Goal: Information Seeking & Learning: Learn about a topic

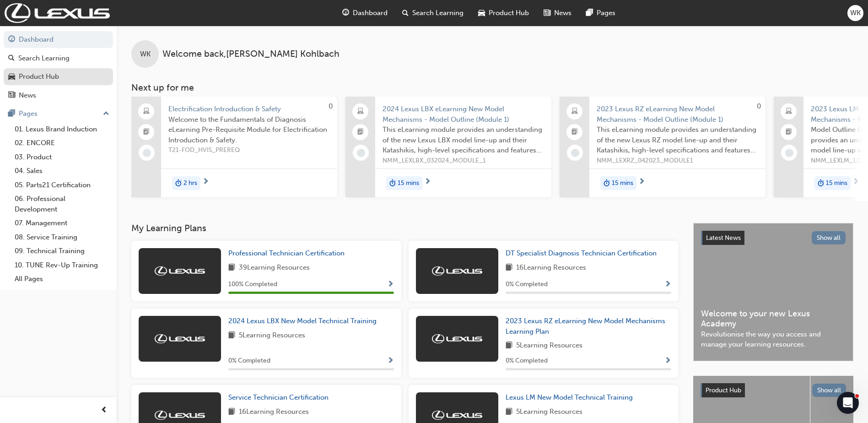
click at [38, 71] on div "Product Hub" at bounding box center [39, 76] width 40 height 11
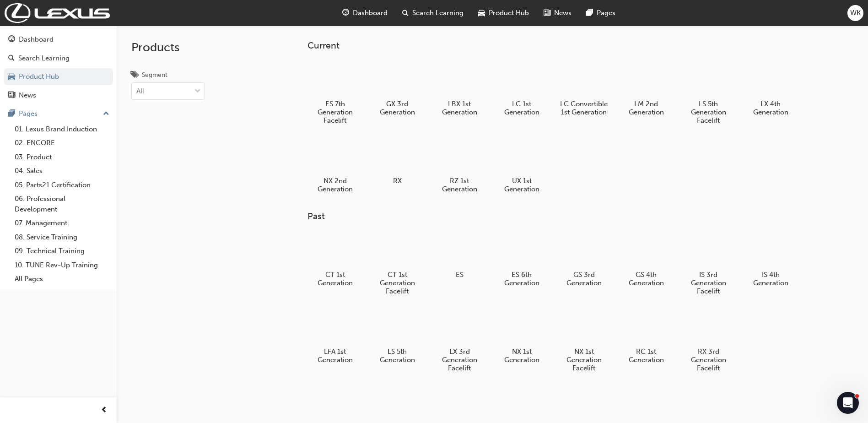
click at [356, 10] on span "Dashboard" at bounding box center [370, 13] width 35 height 11
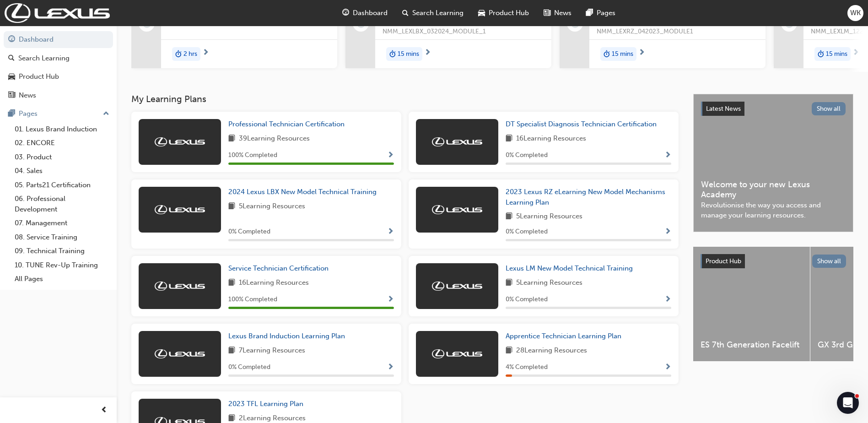
scroll to position [206, 0]
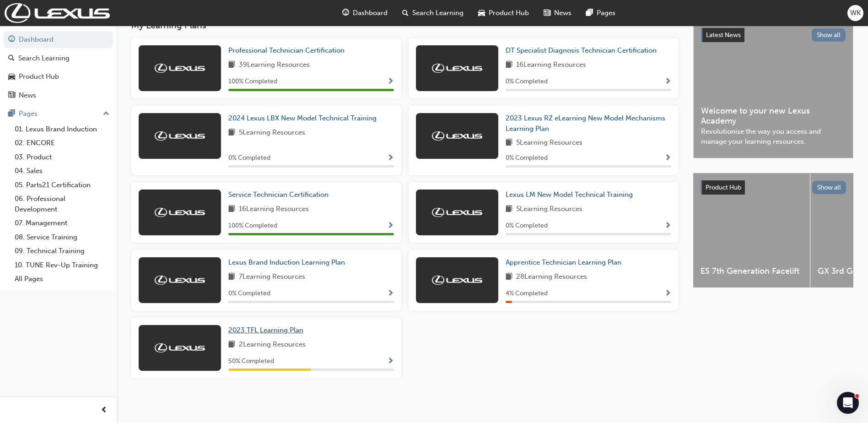
click at [281, 329] on span "2023 TFL Learning Plan" at bounding box center [265, 330] width 75 height 8
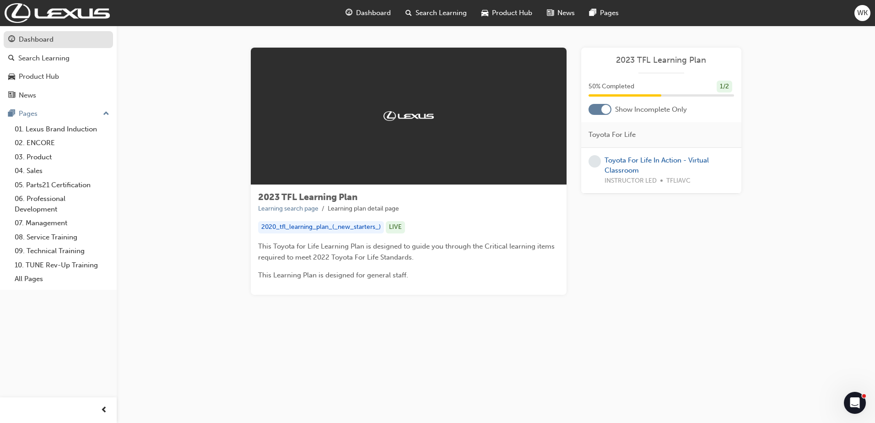
click at [34, 36] on div "Dashboard" at bounding box center [36, 39] width 35 height 11
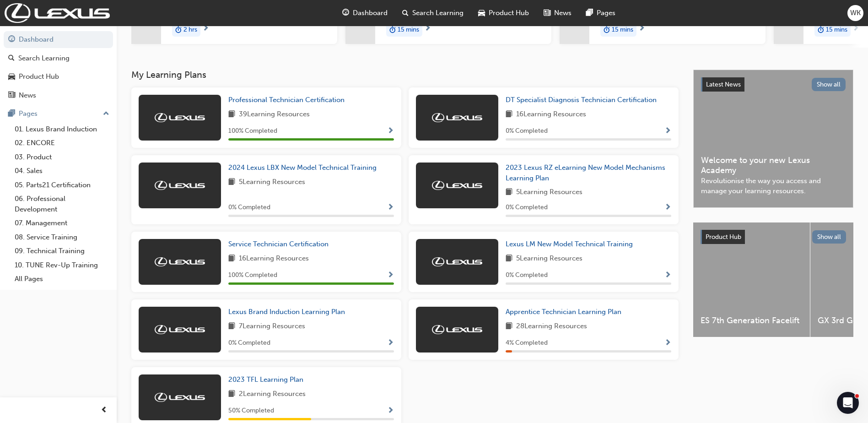
scroll to position [153, 0]
click at [280, 247] on span "Service Technician Certification" at bounding box center [278, 244] width 100 height 8
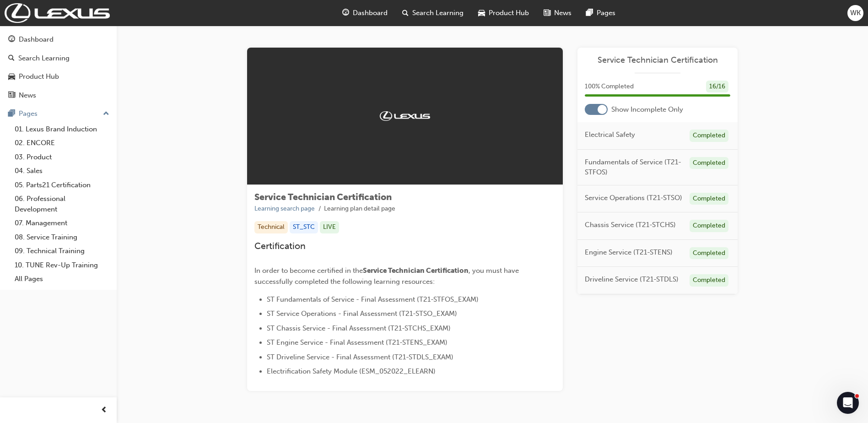
click at [359, 11] on span "Dashboard" at bounding box center [370, 13] width 35 height 11
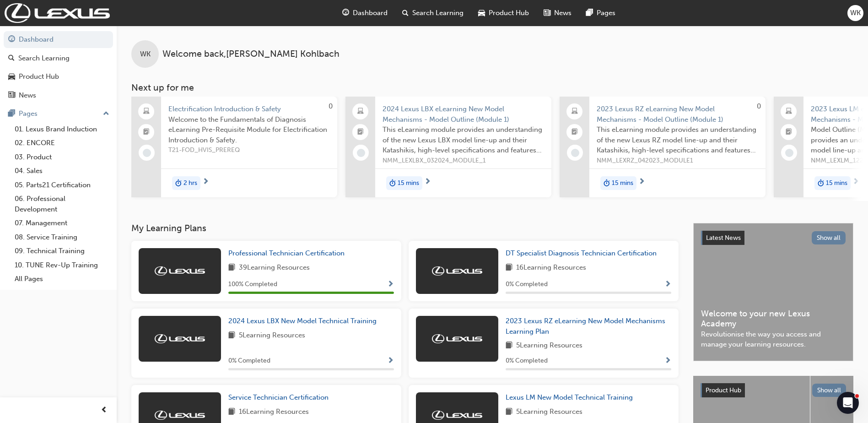
scroll to position [139, 0]
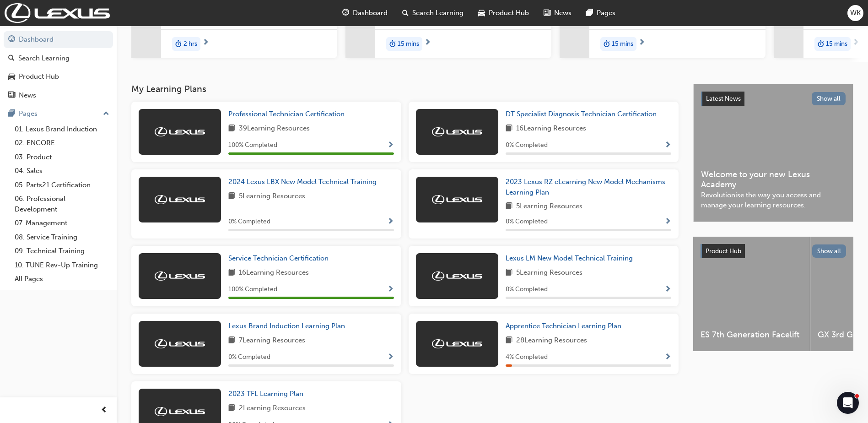
click at [668, 361] on span "Show Progress" at bounding box center [667, 357] width 7 height 8
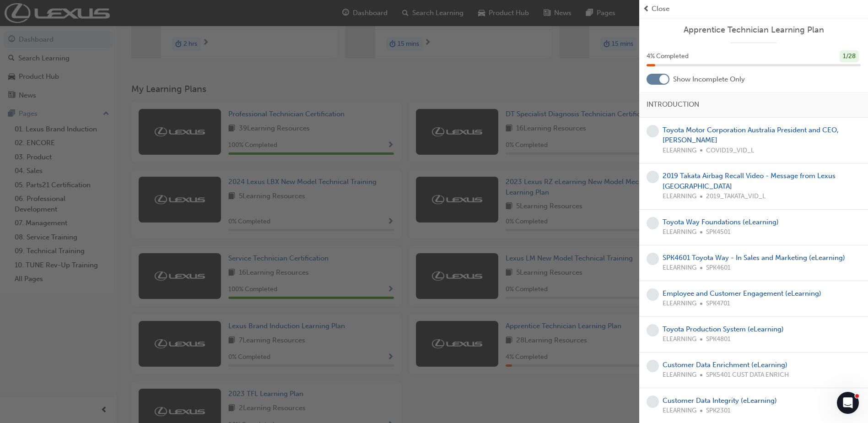
click at [665, 77] on div at bounding box center [663, 79] width 9 height 9
click at [665, 77] on div at bounding box center [658, 79] width 23 height 11
click at [556, 92] on div "button" at bounding box center [319, 211] width 639 height 423
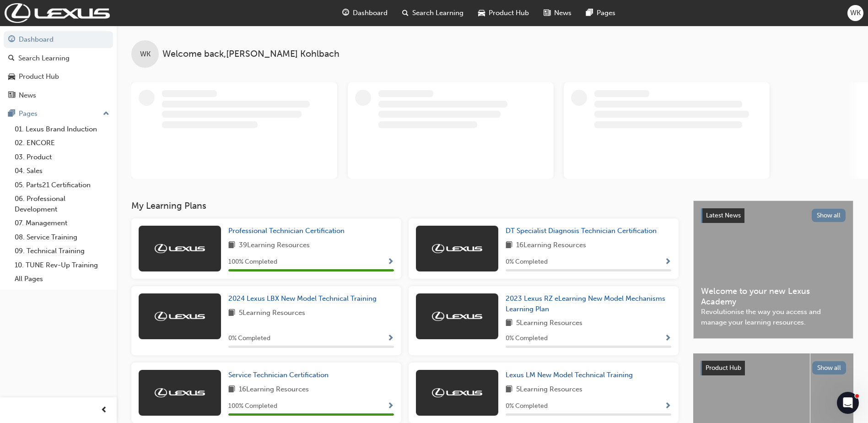
click at [859, 9] on span "WK" at bounding box center [855, 13] width 11 height 11
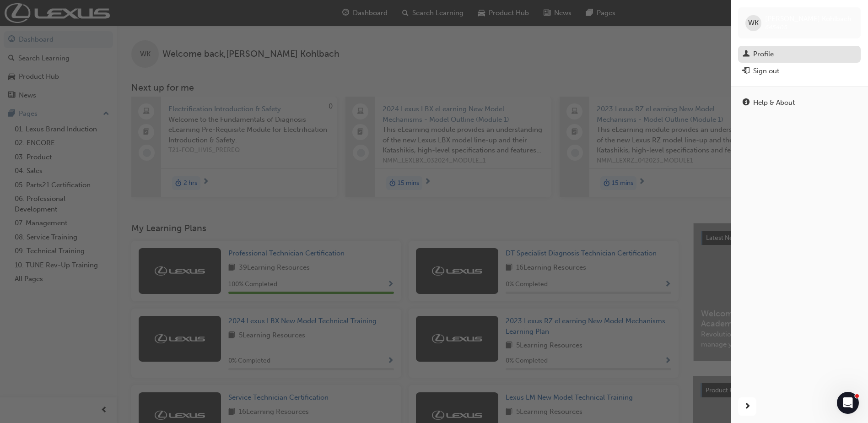
click at [756, 57] on div "Profile" at bounding box center [763, 54] width 21 height 11
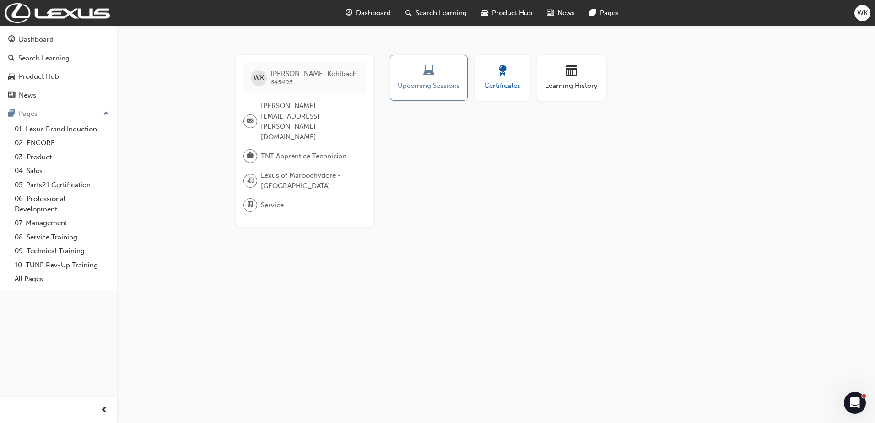
click at [500, 77] on span "award-icon" at bounding box center [502, 71] width 11 height 12
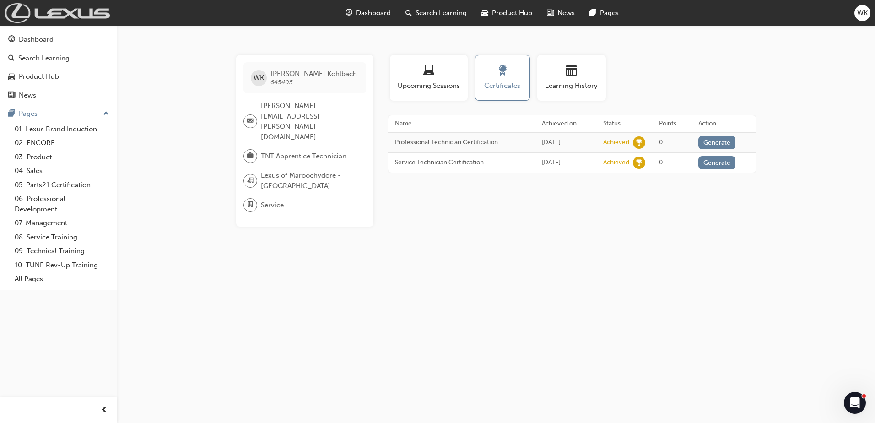
click at [27, 12] on img at bounding box center [57, 13] width 105 height 20
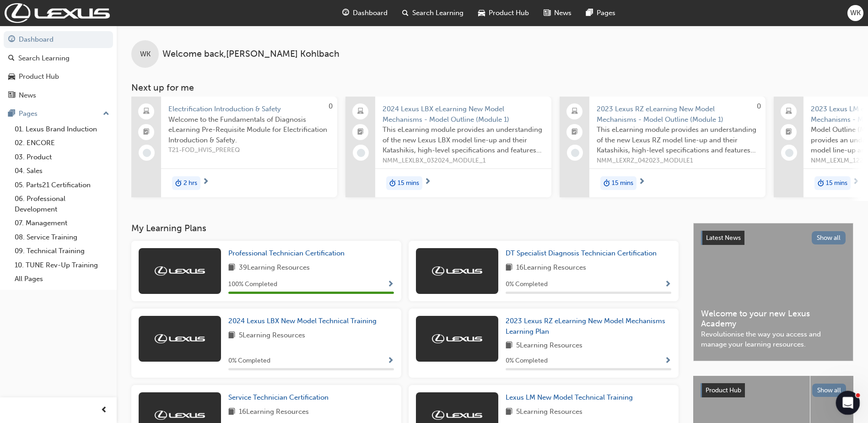
click at [853, 398] on div "Open Intercom Messenger" at bounding box center [846, 401] width 30 height 30
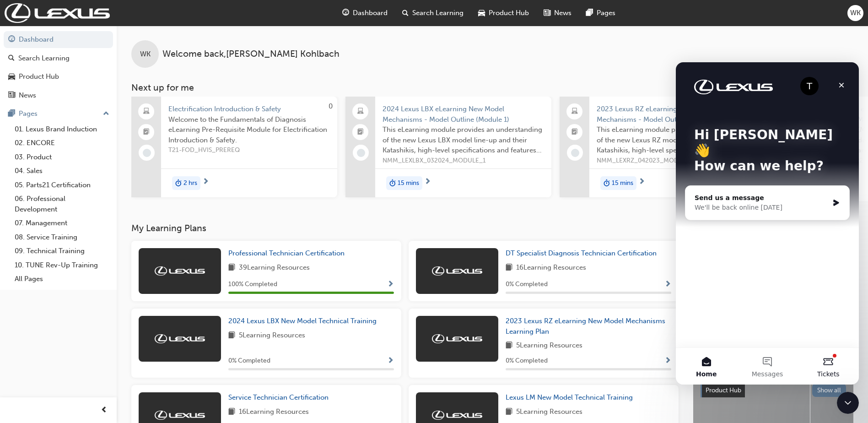
click at [833, 365] on button "Tickets" at bounding box center [828, 366] width 61 height 37
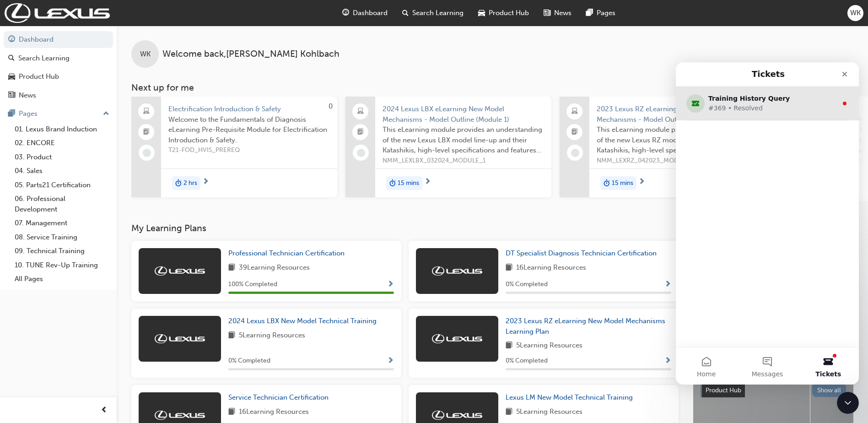
click at [738, 108] on div "#369 • Resolved" at bounding box center [765, 108] width 114 height 10
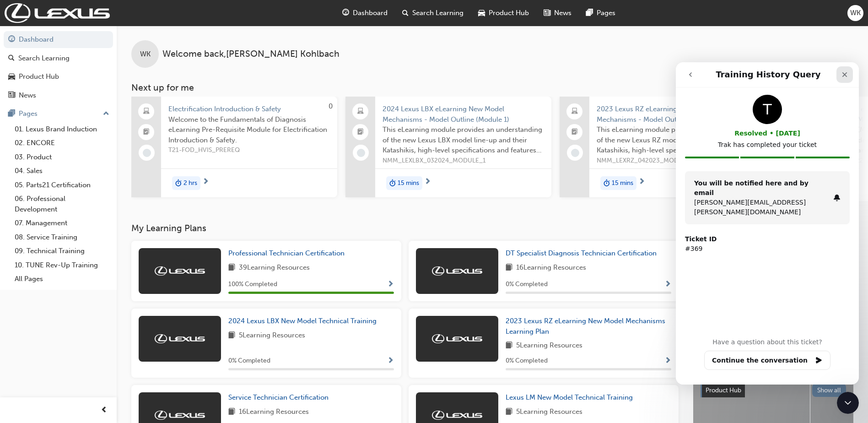
click at [852, 72] on div "Close" at bounding box center [844, 74] width 16 height 16
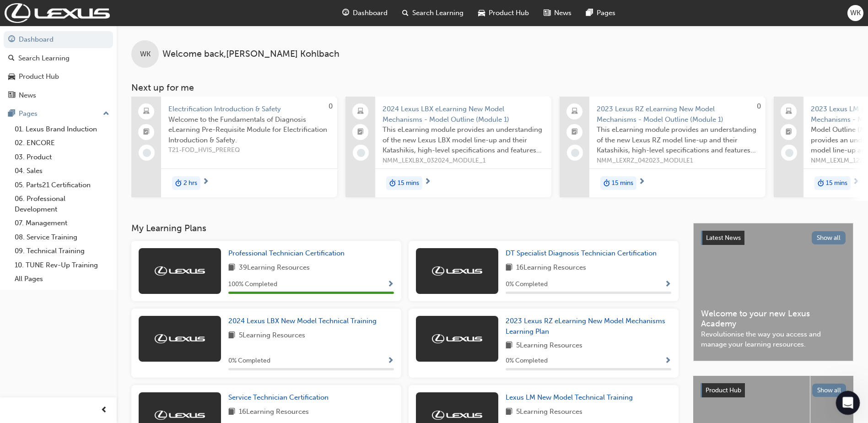
click at [847, 400] on icon "Open Intercom Messenger" at bounding box center [846, 401] width 6 height 7
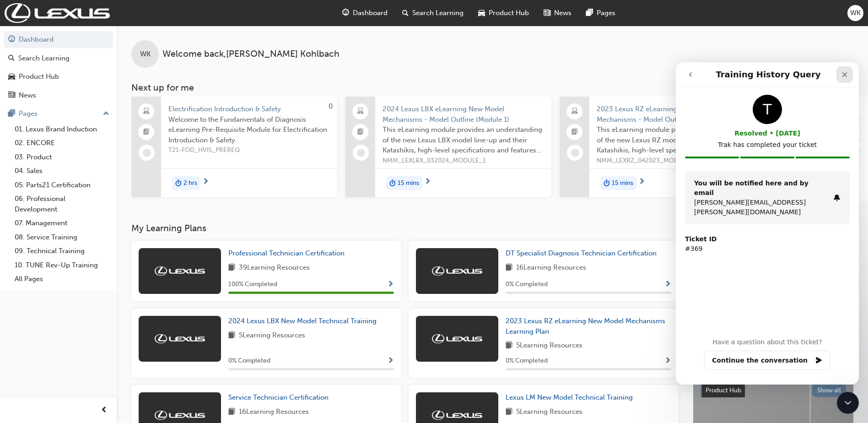
click at [845, 74] on icon "Close" at bounding box center [844, 74] width 5 height 5
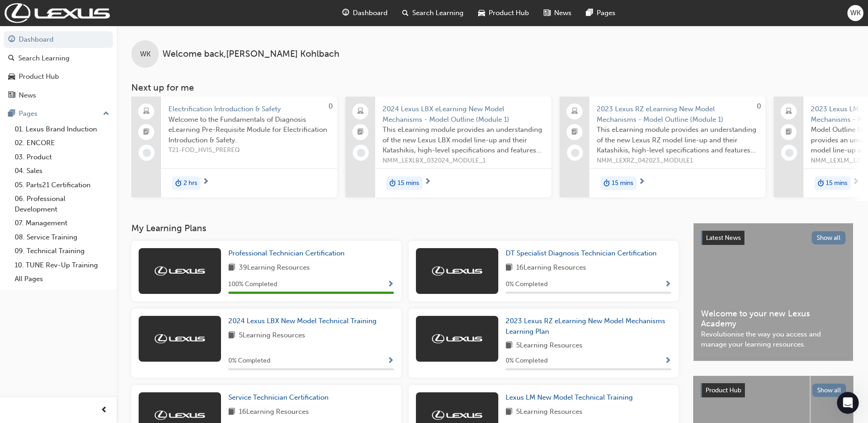
click at [859, 14] on span "WK" at bounding box center [855, 13] width 11 height 11
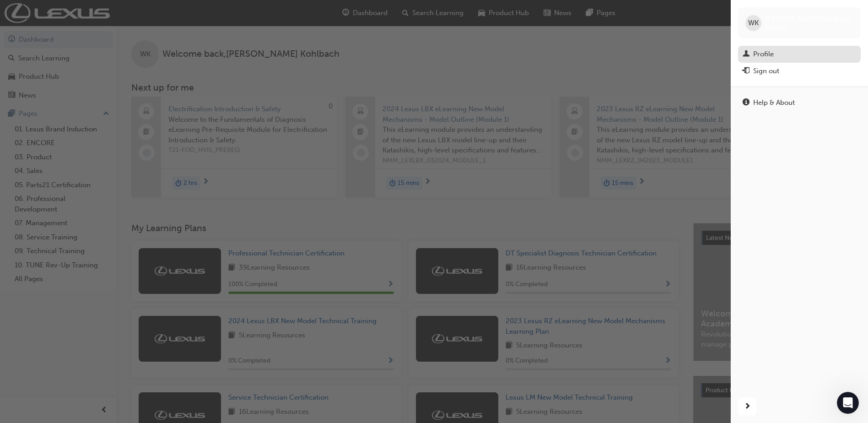
click at [768, 50] on div "Profile" at bounding box center [763, 54] width 21 height 11
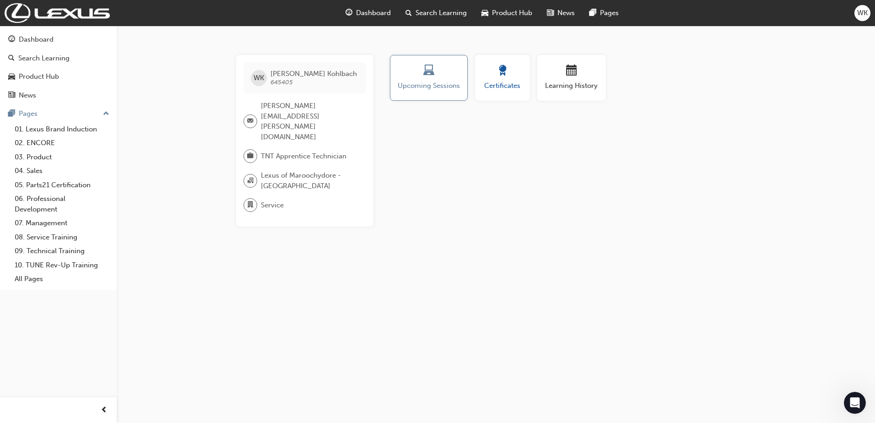
click at [496, 77] on div "button" at bounding box center [502, 72] width 41 height 14
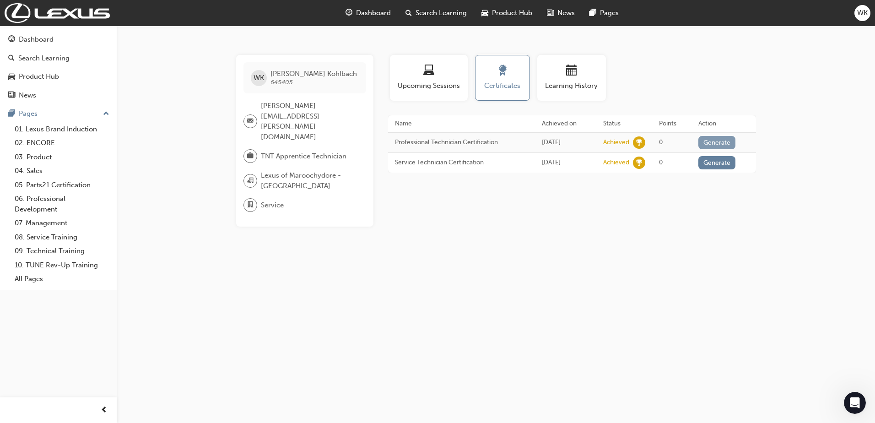
click at [719, 144] on button "Generate" at bounding box center [717, 142] width 38 height 13
drag, startPoint x: 358, startPoint y: 3, endPoint x: 213, endPoint y: 100, distance: 174.5
click at [213, 100] on div "WK Wayne Kohlbach 645405 john.wyatt@lexusofmaroochydore.com.au TNT Apprentice T…" at bounding box center [437, 211] width 875 height 423
click at [717, 144] on link "Download PDF" at bounding box center [714, 142] width 42 height 8
click at [719, 159] on button "Generate" at bounding box center [712, 161] width 38 height 13
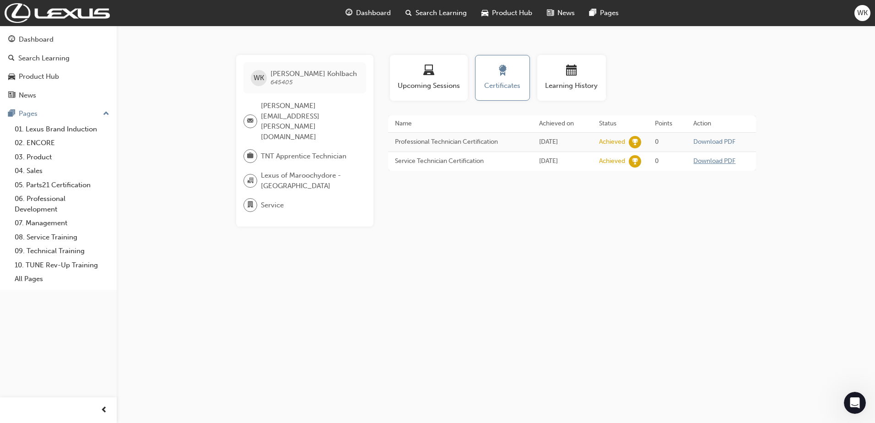
click at [728, 160] on link "Download PDF" at bounding box center [714, 161] width 42 height 8
click at [44, 40] on div "Dashboard" at bounding box center [36, 39] width 35 height 11
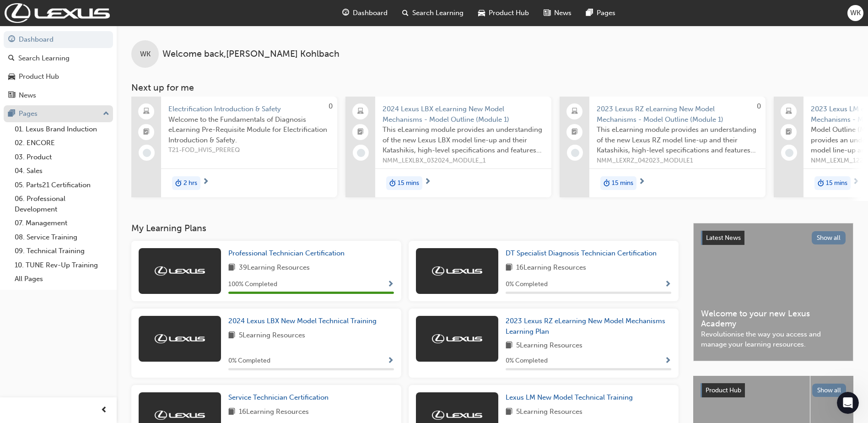
click at [31, 110] on div "Pages" at bounding box center [28, 113] width 19 height 11
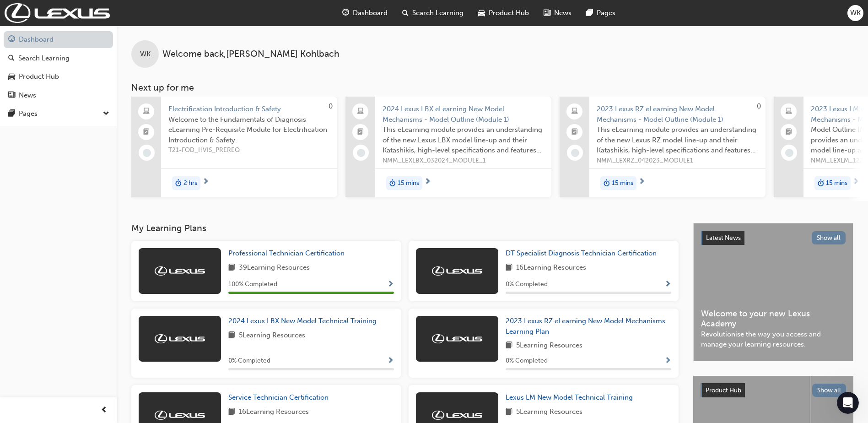
click at [32, 37] on link "Dashboard" at bounding box center [58, 39] width 109 height 17
click at [62, 9] on img at bounding box center [57, 13] width 105 height 20
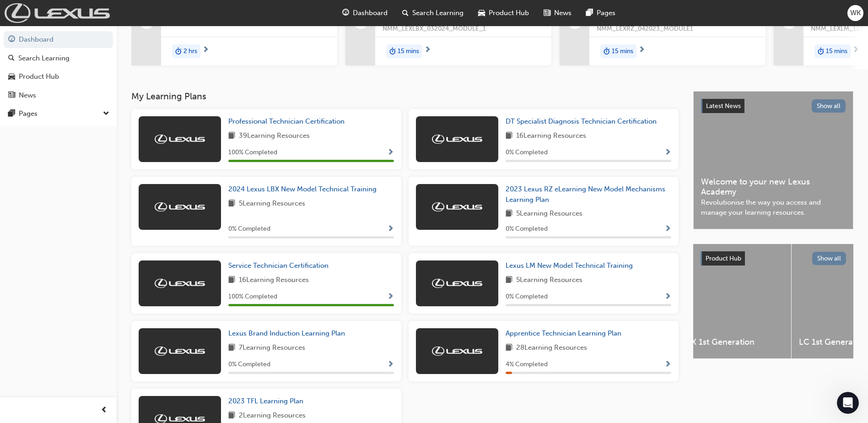
scroll to position [0, 274]
click at [766, 192] on span "Welcome to your new Lexus Academy" at bounding box center [773, 187] width 145 height 21
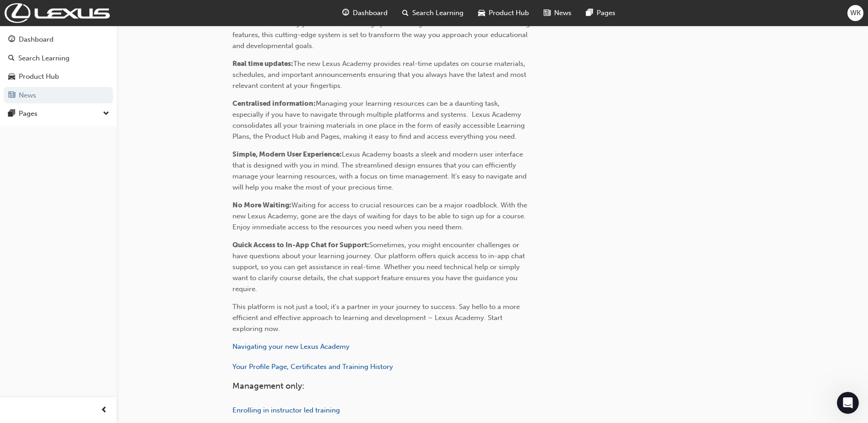
scroll to position [364, 0]
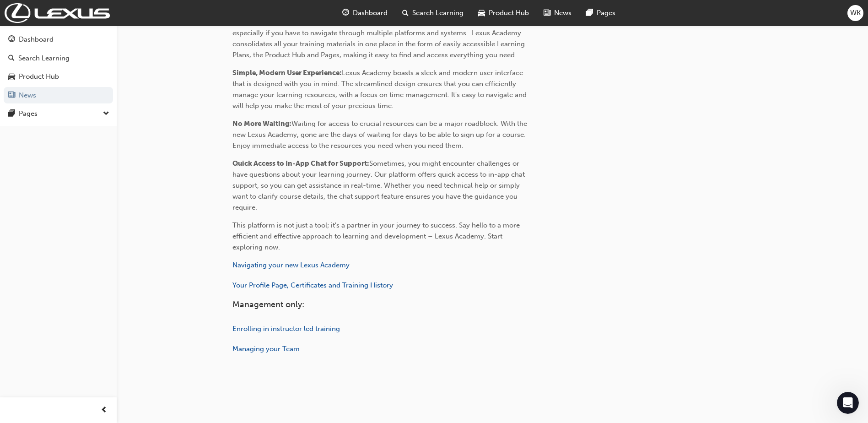
click at [280, 261] on span "Navigating your new Lexus Academy" at bounding box center [290, 265] width 117 height 8
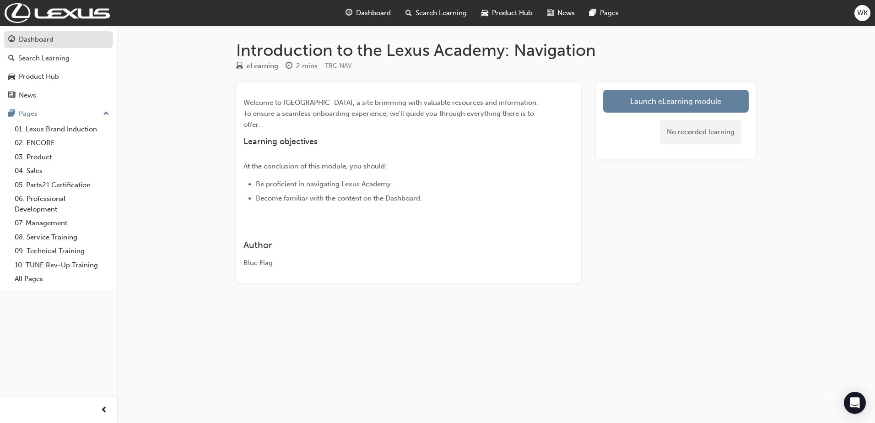
click at [35, 38] on div "Dashboard" at bounding box center [36, 39] width 35 height 11
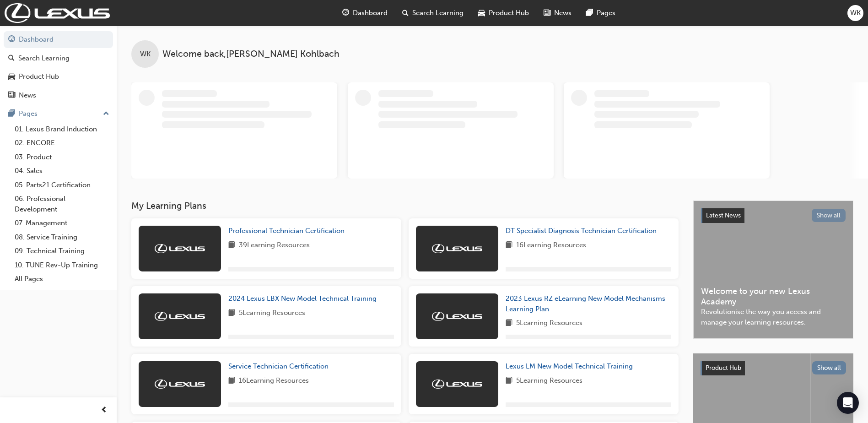
click at [825, 213] on button "Show all" at bounding box center [829, 215] width 34 height 13
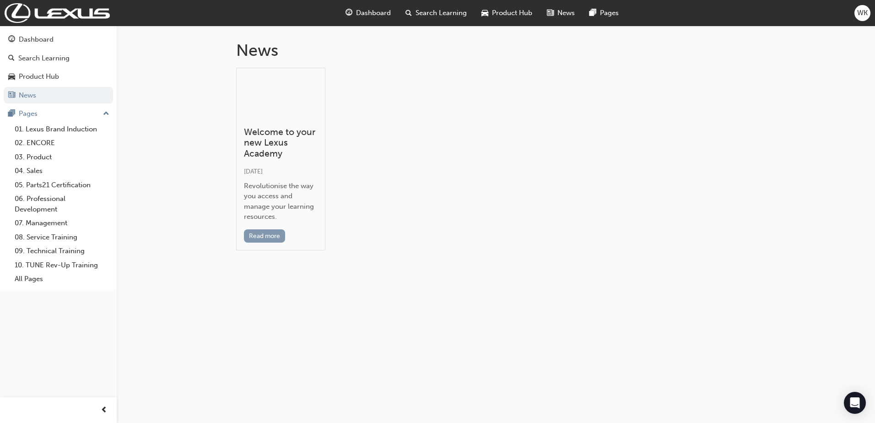
click at [253, 233] on button "Read more" at bounding box center [265, 235] width 42 height 13
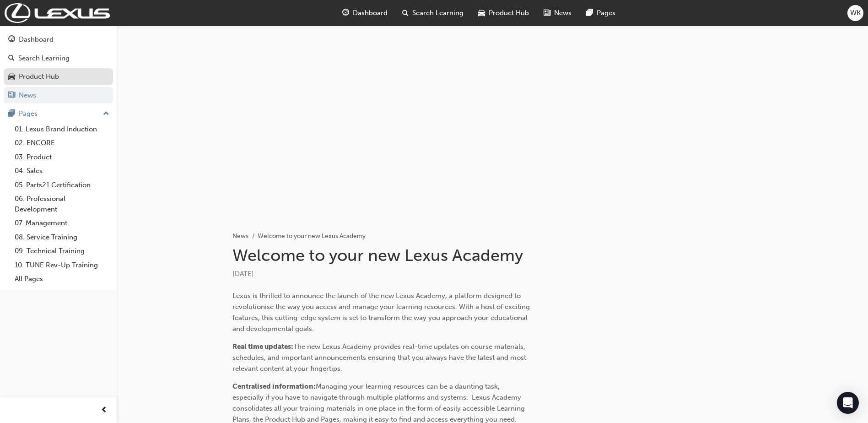
click at [35, 78] on div "Product Hub" at bounding box center [39, 76] width 40 height 11
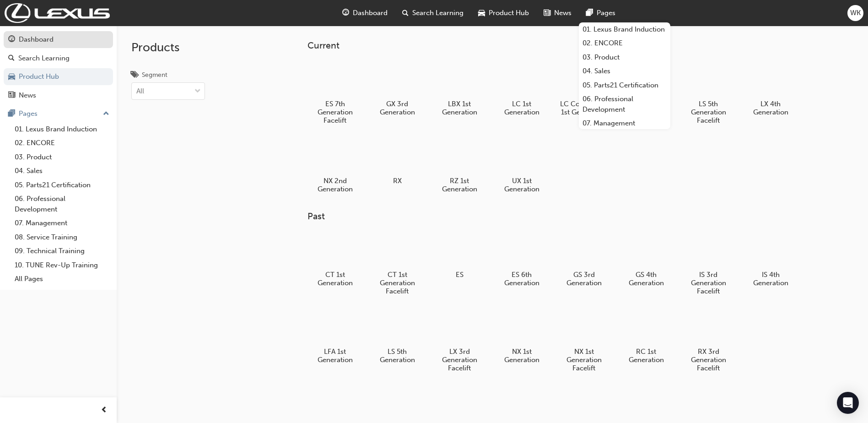
click at [34, 34] on div "Dashboard" at bounding box center [58, 39] width 100 height 11
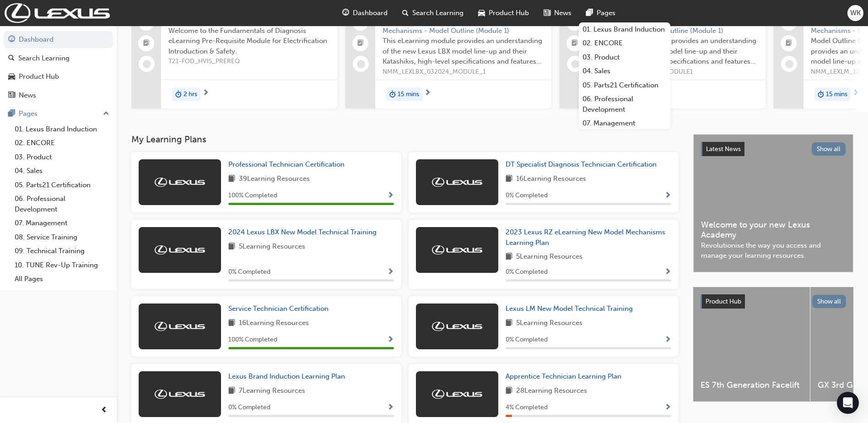
scroll to position [129, 0]
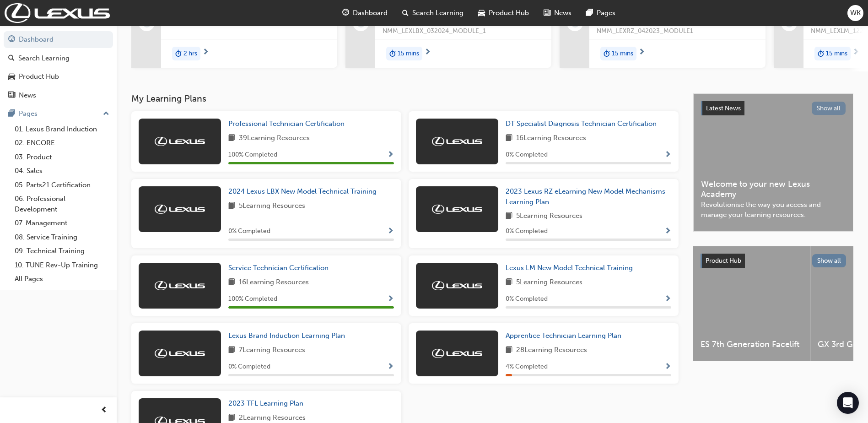
click at [828, 109] on button "Show all" at bounding box center [829, 108] width 34 height 13
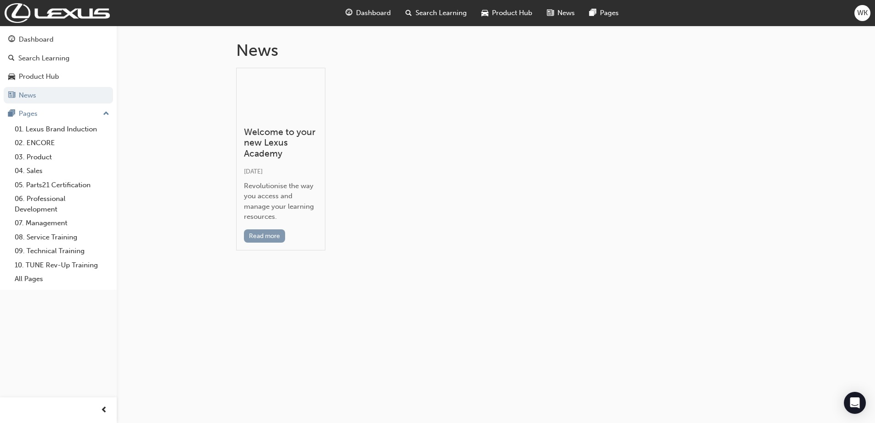
click at [259, 234] on button "Read more" at bounding box center [265, 235] width 42 height 13
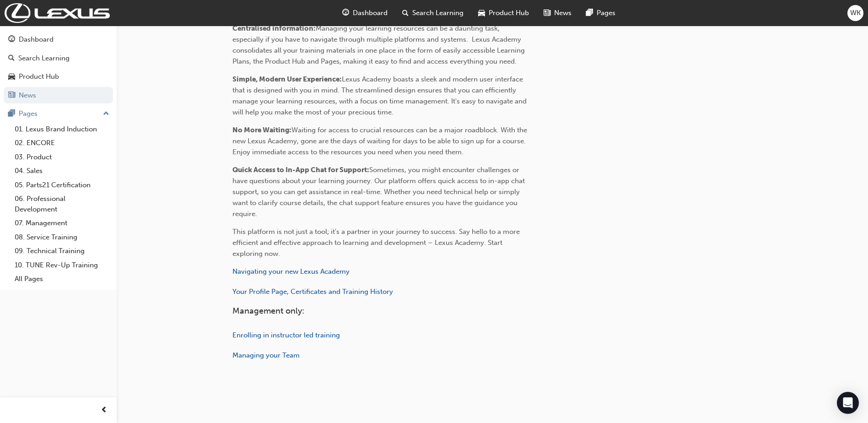
scroll to position [364, 0]
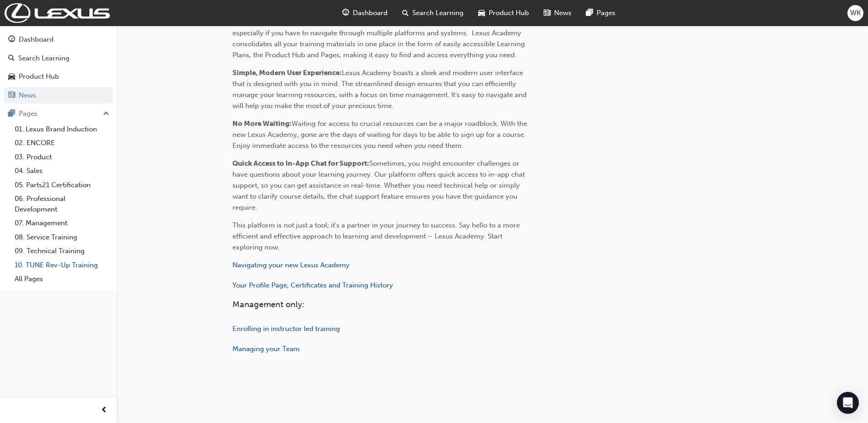
click at [67, 268] on link "10. TUNE Rev-Up Training" at bounding box center [62, 265] width 102 height 14
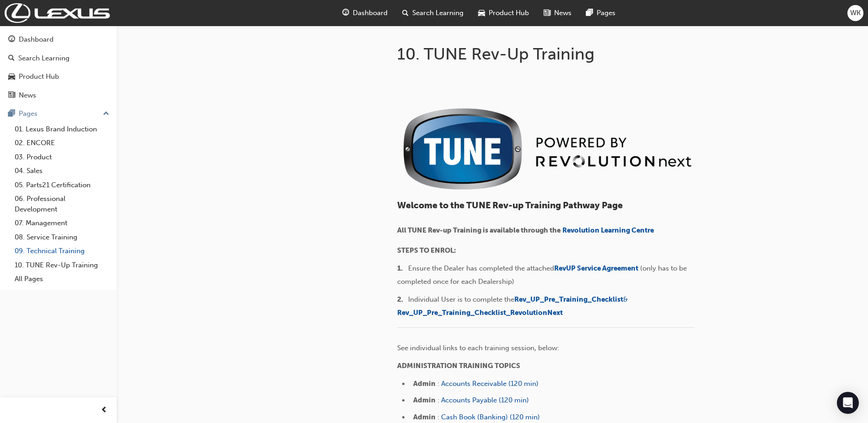
click at [64, 255] on link "09. Technical Training" at bounding box center [62, 251] width 102 height 14
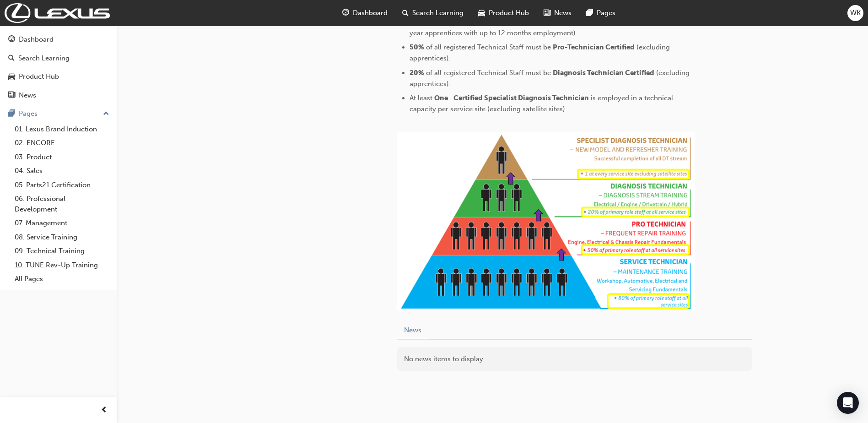
scroll to position [366, 0]
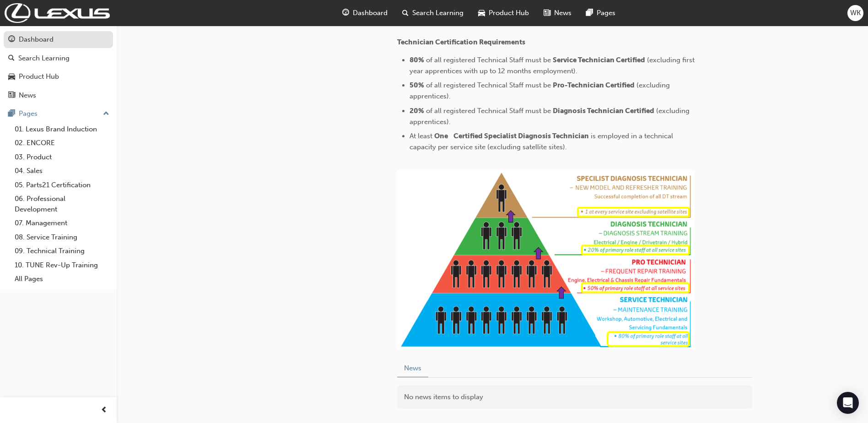
click at [61, 40] on div "Dashboard" at bounding box center [58, 39] width 100 height 11
